Goal: Task Accomplishment & Management: Complete application form

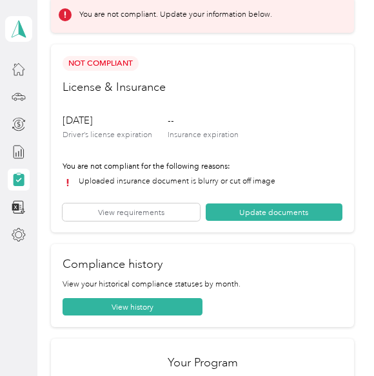
scroll to position [61, 0]
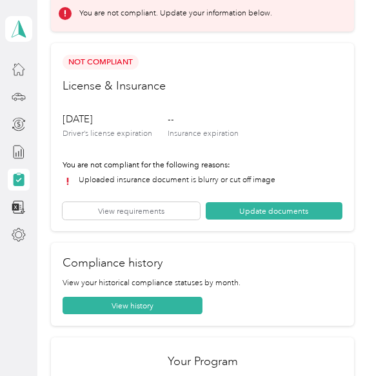
click at [164, 206] on button "View requirements" at bounding box center [131, 210] width 137 height 17
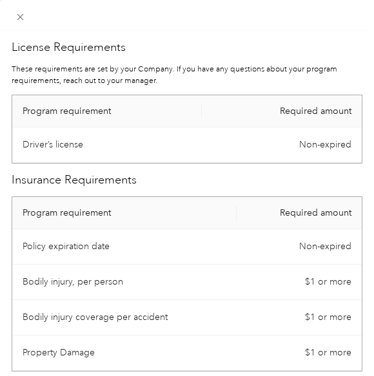
scroll to position [0, 0]
click at [24, 21] on icon at bounding box center [20, 17] width 11 height 11
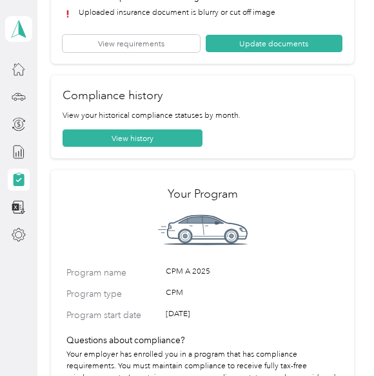
scroll to position [228, 0]
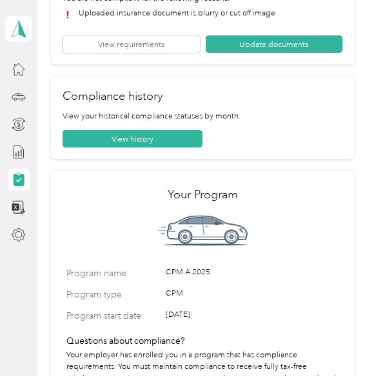
click at [303, 43] on button "Update documents" at bounding box center [274, 43] width 137 height 17
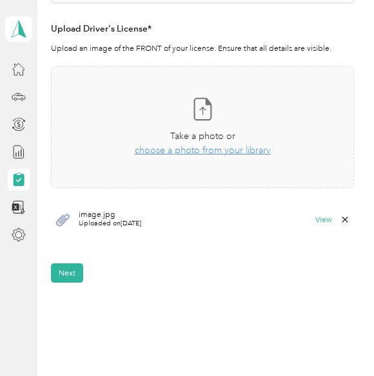
scroll to position [350, 0]
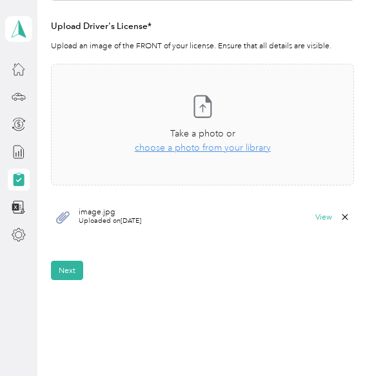
click at [65, 266] on button "Next" at bounding box center [67, 270] width 32 height 19
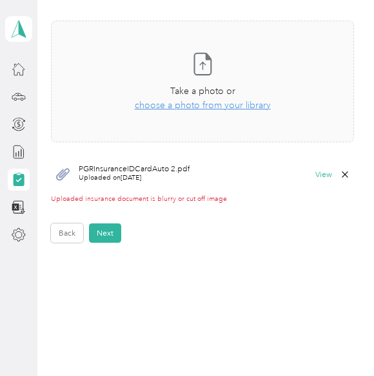
scroll to position [645, 0]
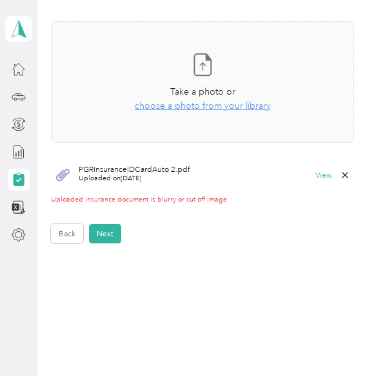
click at [322, 175] on button "View" at bounding box center [323, 175] width 17 height 8
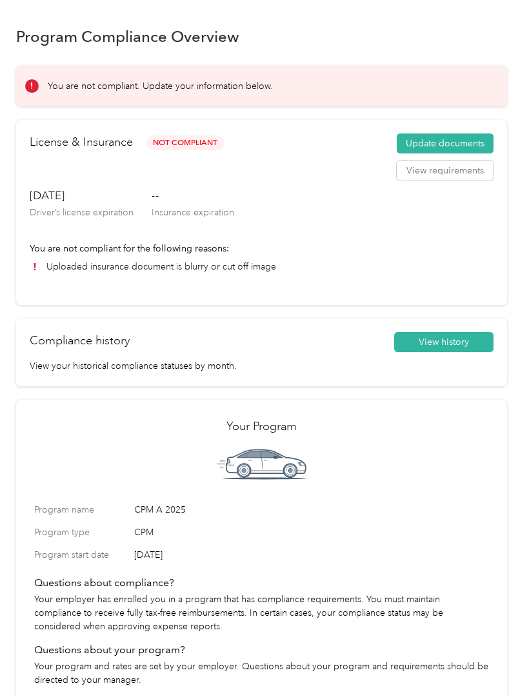
click at [475, 139] on button "Update documents" at bounding box center [444, 143] width 97 height 21
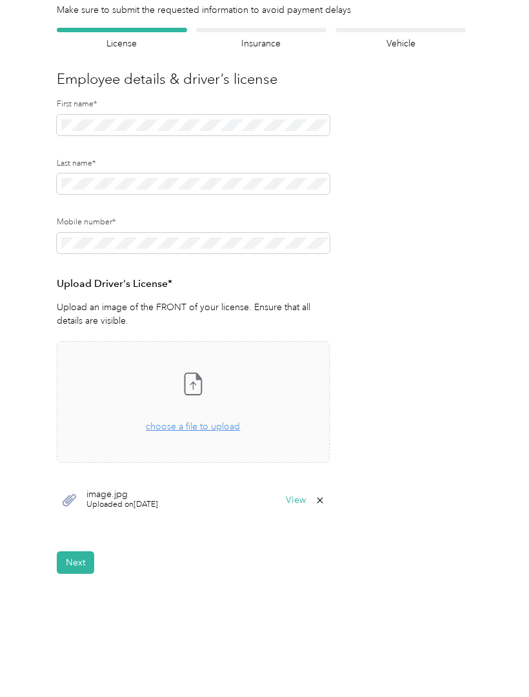
scroll to position [70, 0]
click at [293, 498] on button "View" at bounding box center [296, 501] width 20 height 9
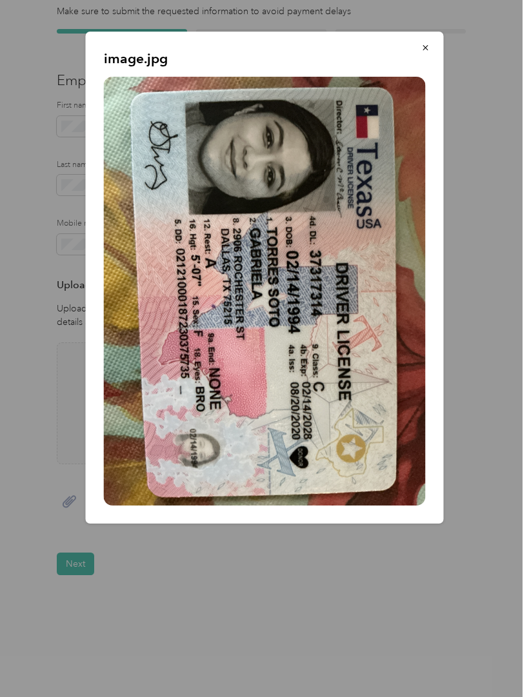
click at [432, 55] on button "button" at bounding box center [425, 47] width 27 height 23
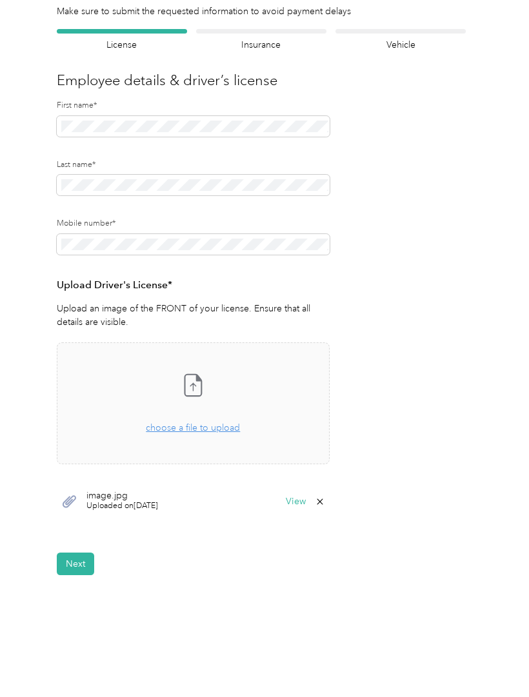
click at [83, 556] on button "Next" at bounding box center [75, 563] width 37 height 23
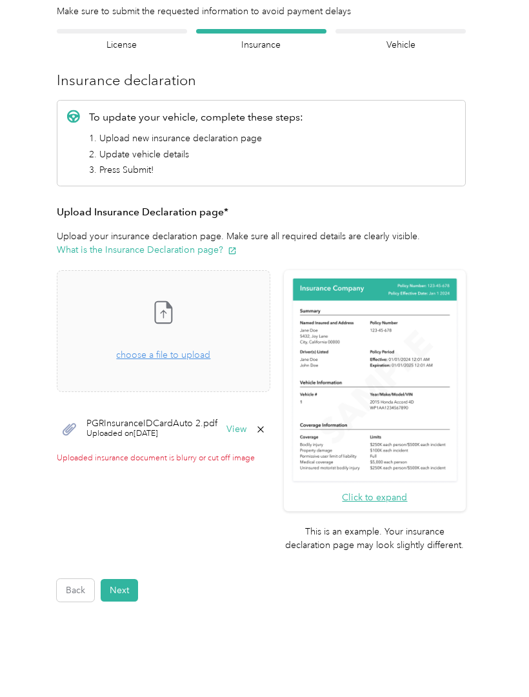
click at [246, 425] on button "View" at bounding box center [236, 429] width 20 height 9
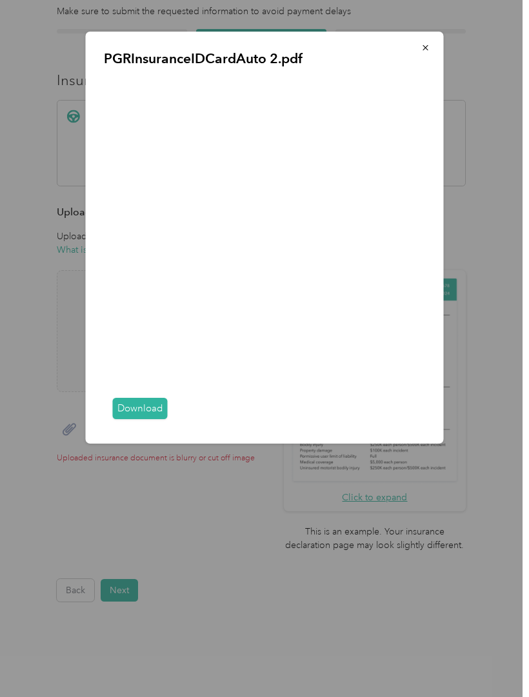
click at [139, 419] on link "Download" at bounding box center [140, 408] width 55 height 21
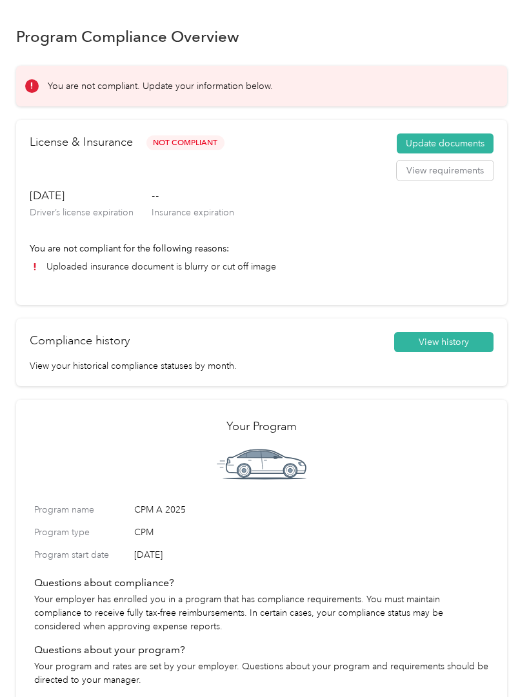
click at [474, 135] on button "Update documents" at bounding box center [444, 143] width 97 height 21
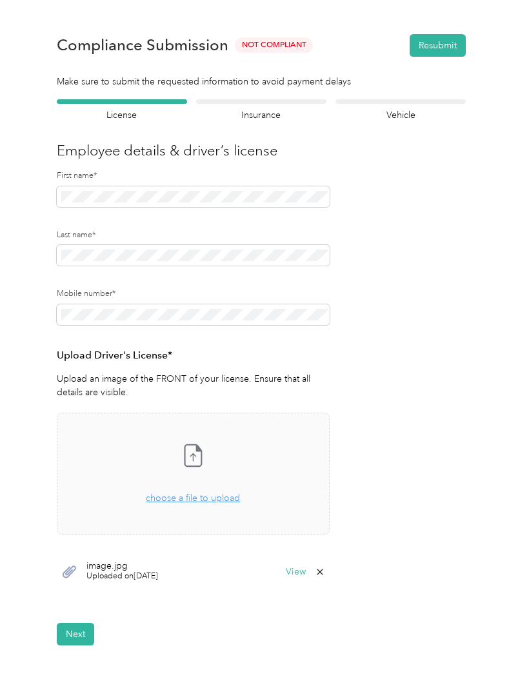
click at [87, 625] on button "Next" at bounding box center [75, 634] width 37 height 23
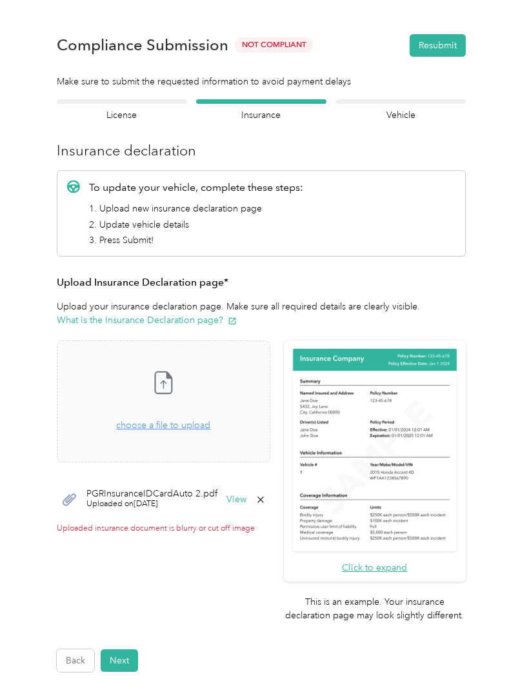
click at [197, 424] on span "choose a file to upload" at bounding box center [163, 425] width 94 height 11
click at [179, 423] on span "choose a file to upload" at bounding box center [163, 425] width 94 height 11
